Goal: Information Seeking & Learning: Learn about a topic

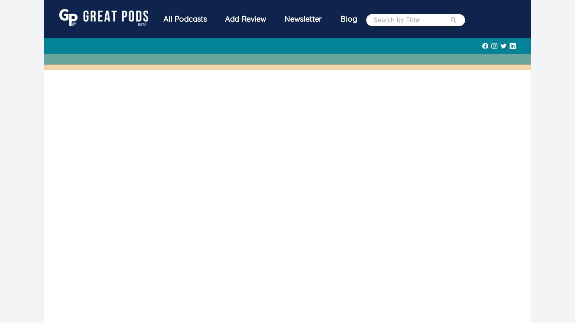
click at [125, 16] on img at bounding box center [103, 17] width 89 height 17
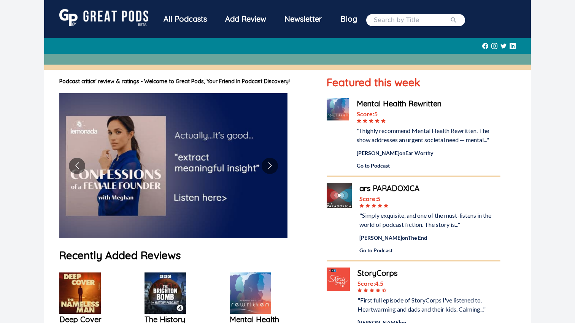
click at [221, 190] on img at bounding box center [173, 165] width 228 height 145
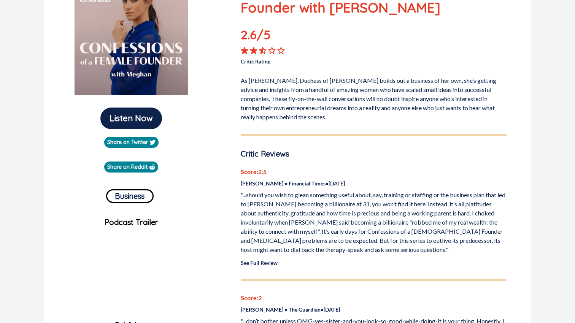
scroll to position [119, 0]
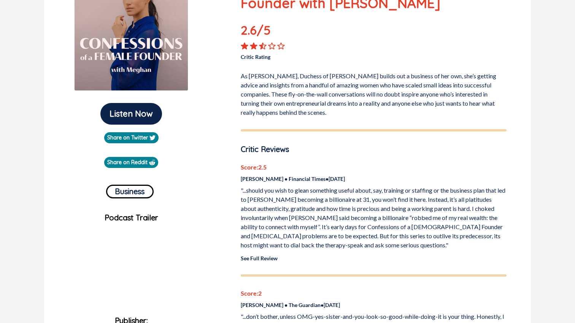
click at [261, 261] on link "See Full Review" at bounding box center [259, 258] width 37 height 6
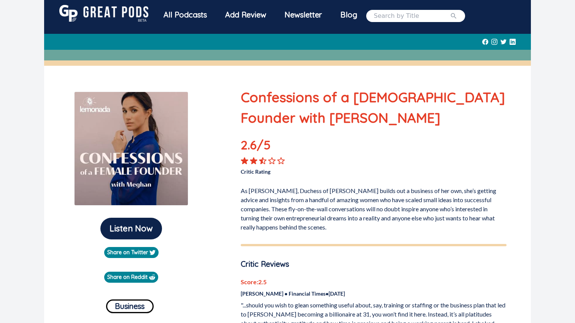
scroll to position [0, 0]
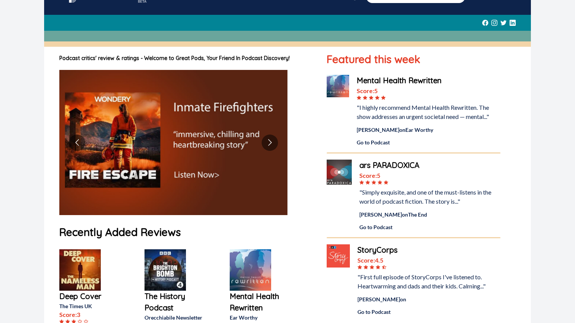
scroll to position [276, 0]
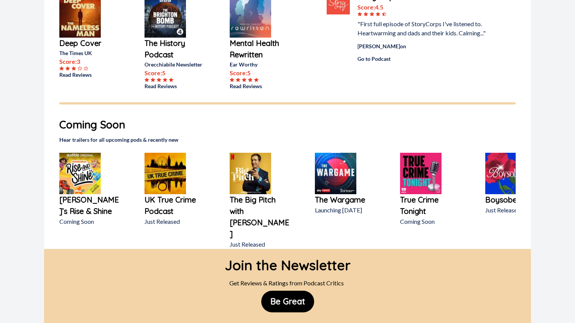
click at [351, 322] on div "Contact" at bounding box center [345, 329] width 30 height 15
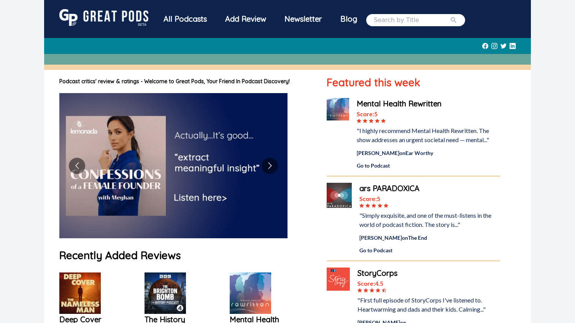
click at [196, 20] on div "All Podcasts" at bounding box center [185, 19] width 62 height 20
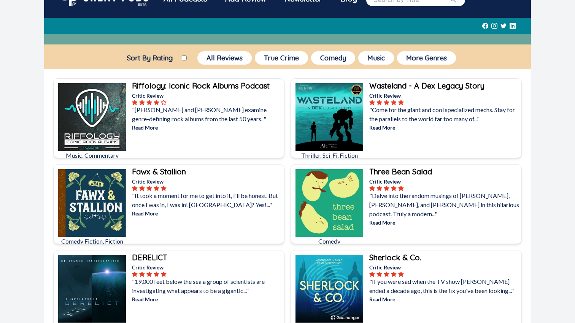
scroll to position [37, 0]
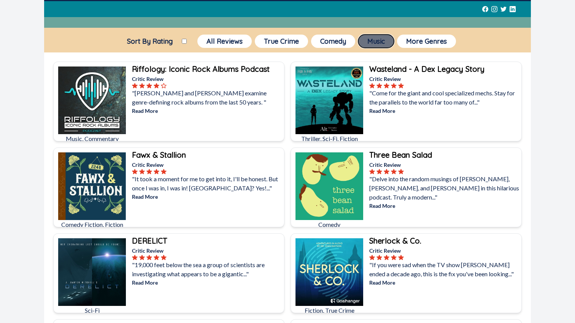
click at [375, 41] on button "Music" at bounding box center [376, 41] width 36 height 13
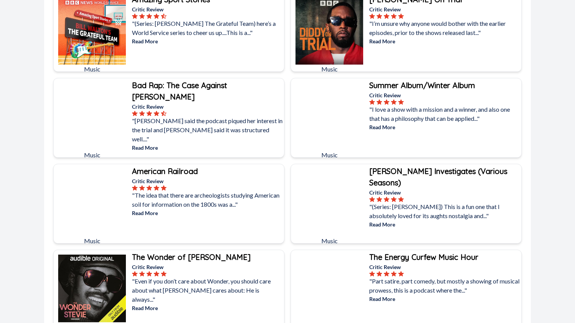
scroll to position [193, 0]
